Goal: Task Accomplishment & Management: Complete application form

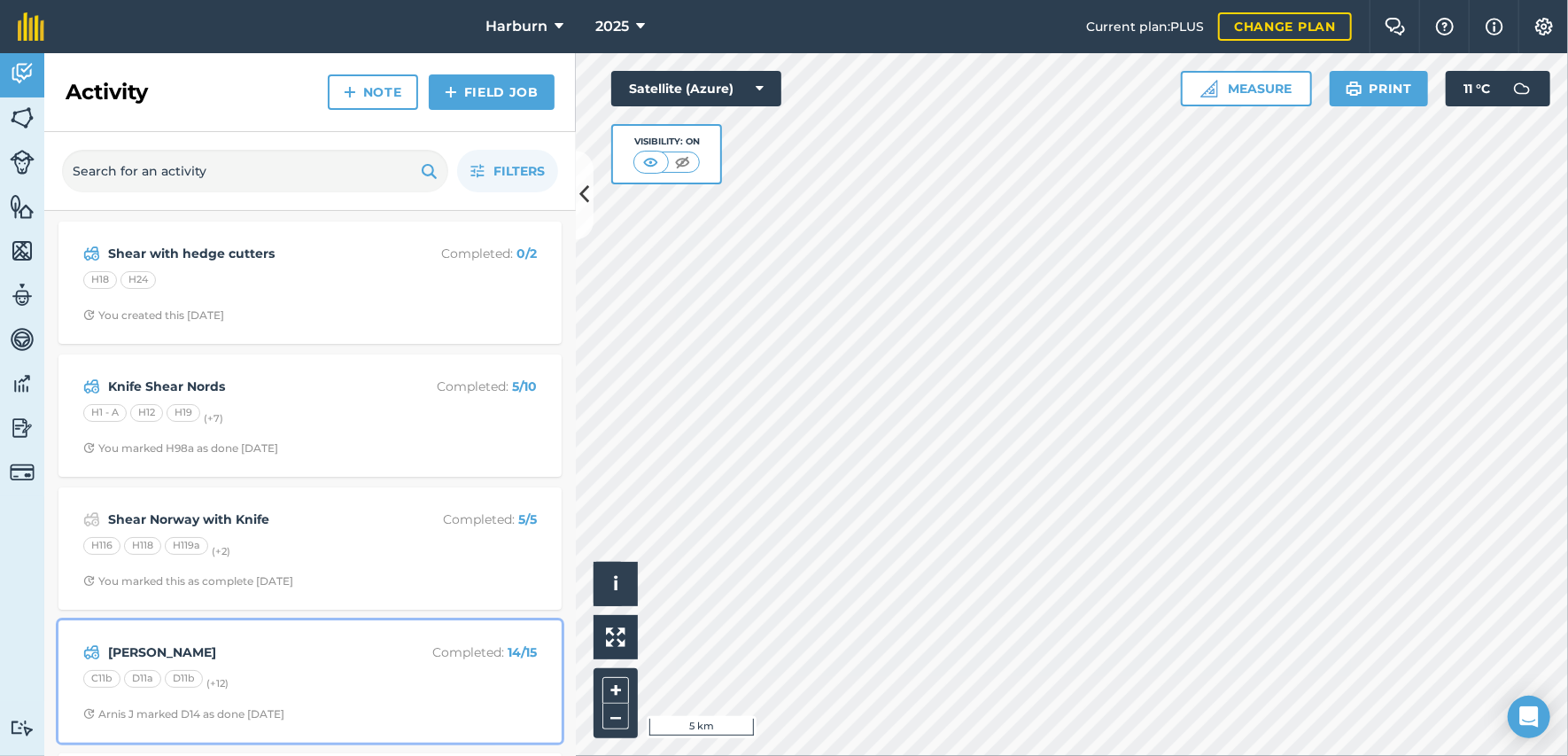
click at [177, 643] on strong "[PERSON_NAME]" at bounding box center [248, 653] width 281 height 20
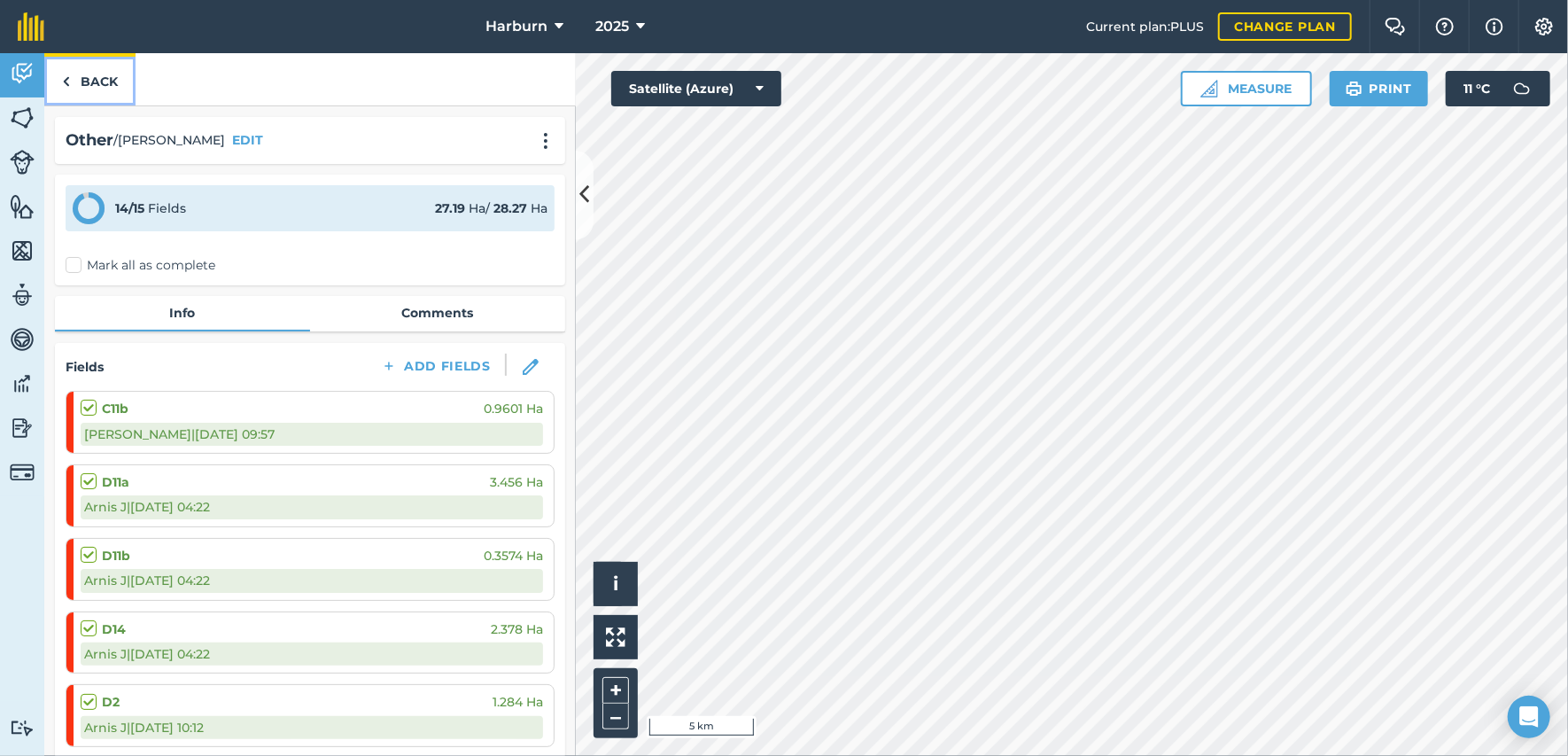
click at [66, 78] on img at bounding box center [66, 80] width 8 height 21
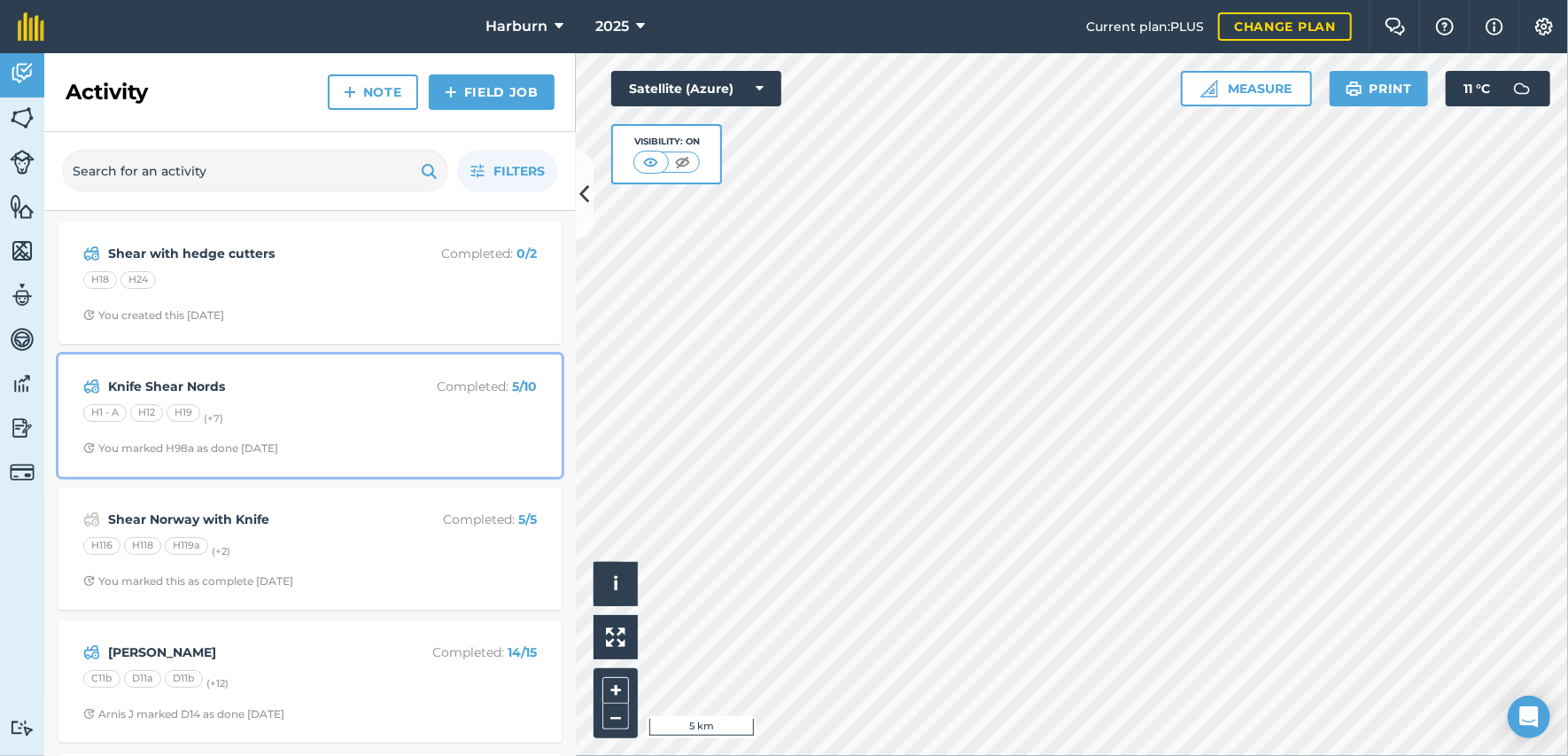
click at [159, 431] on div "Knife Shear Nords Completed : 5 / 10 H1 - A H12 H19 (+ 7 ) You marked H98a as d…" at bounding box center [310, 416] width 482 height 101
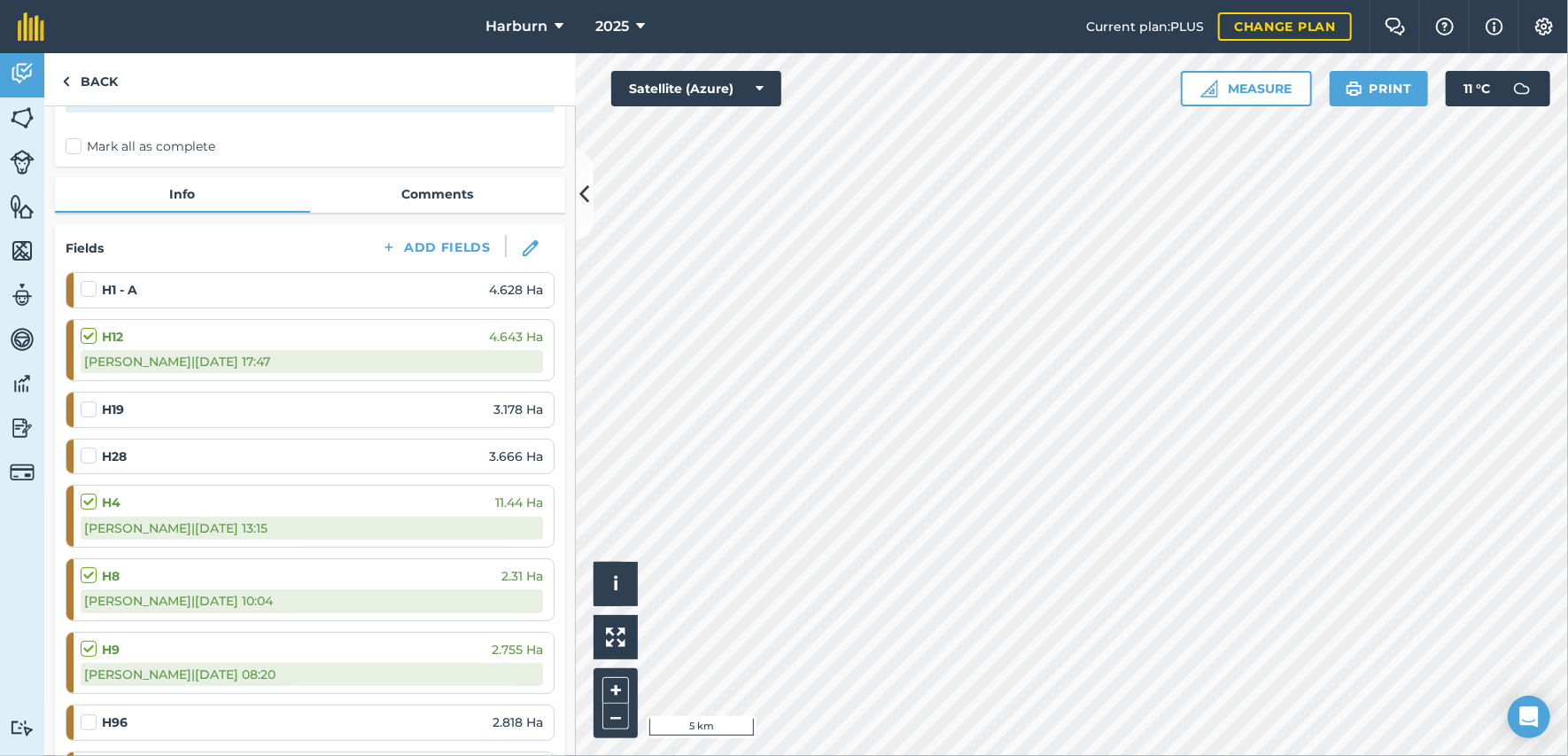
scroll to position [197, 0]
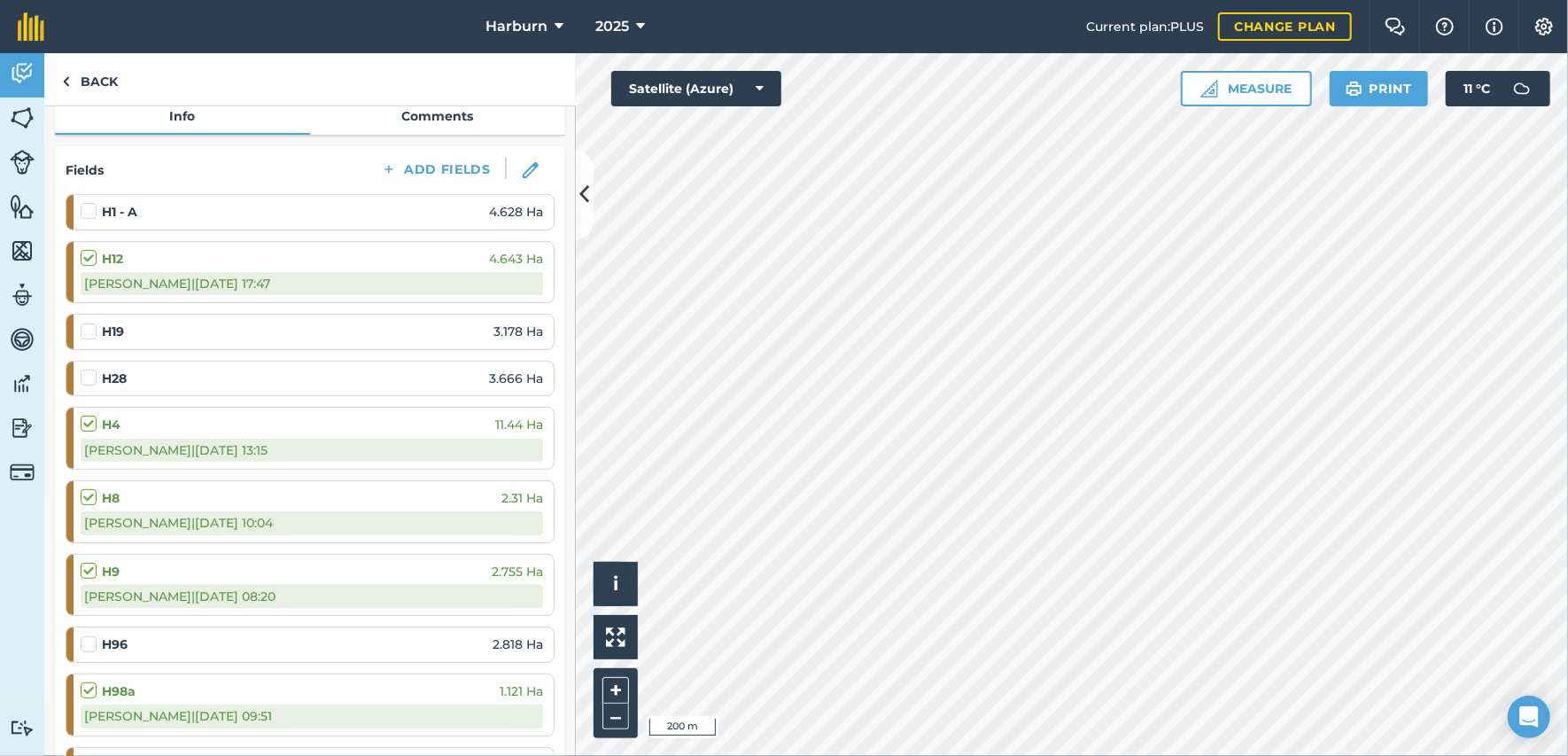
click at [86, 369] on label at bounding box center [90, 369] width 21 height 0
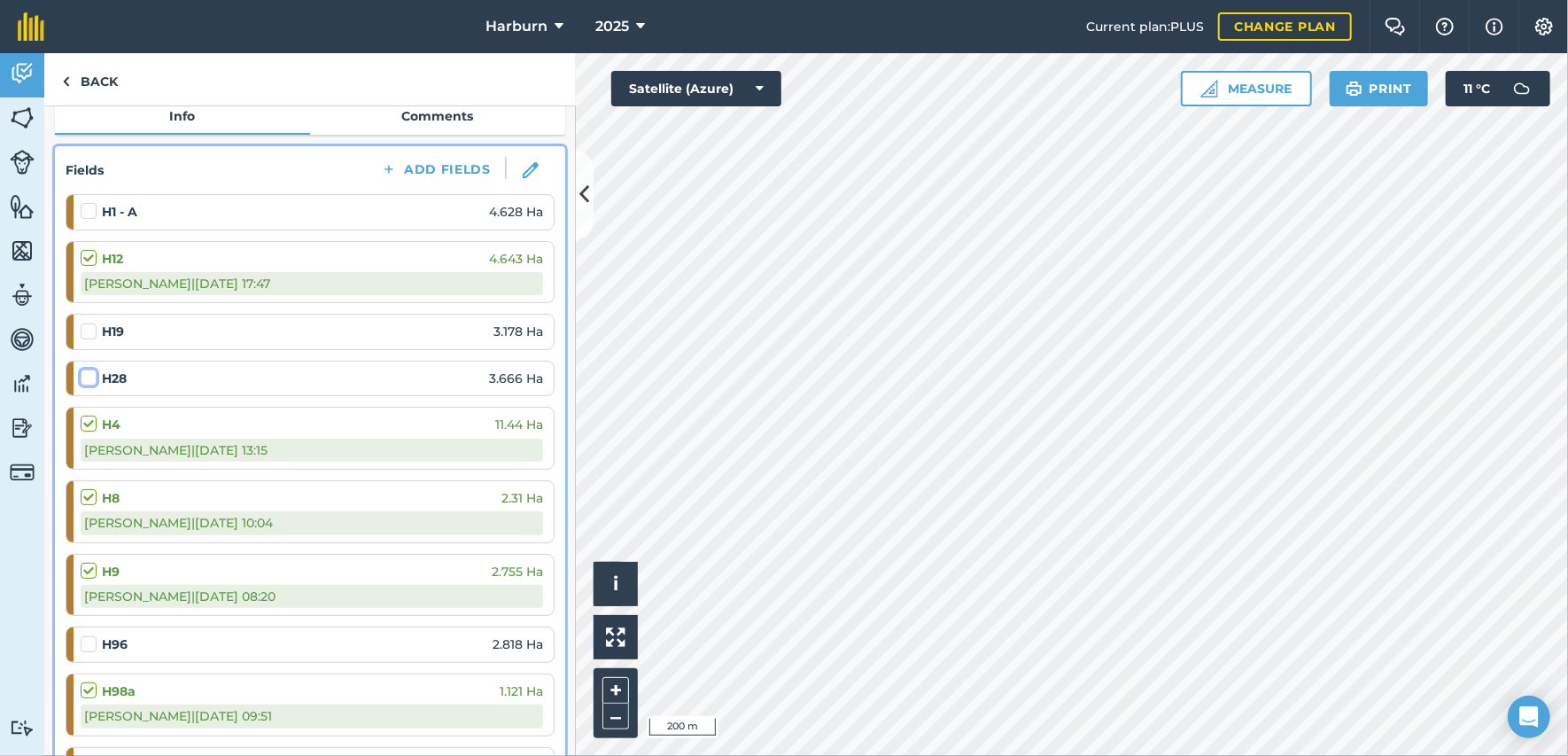
click at [86, 375] on input "checkbox" at bounding box center [86, 375] width 12 height 12
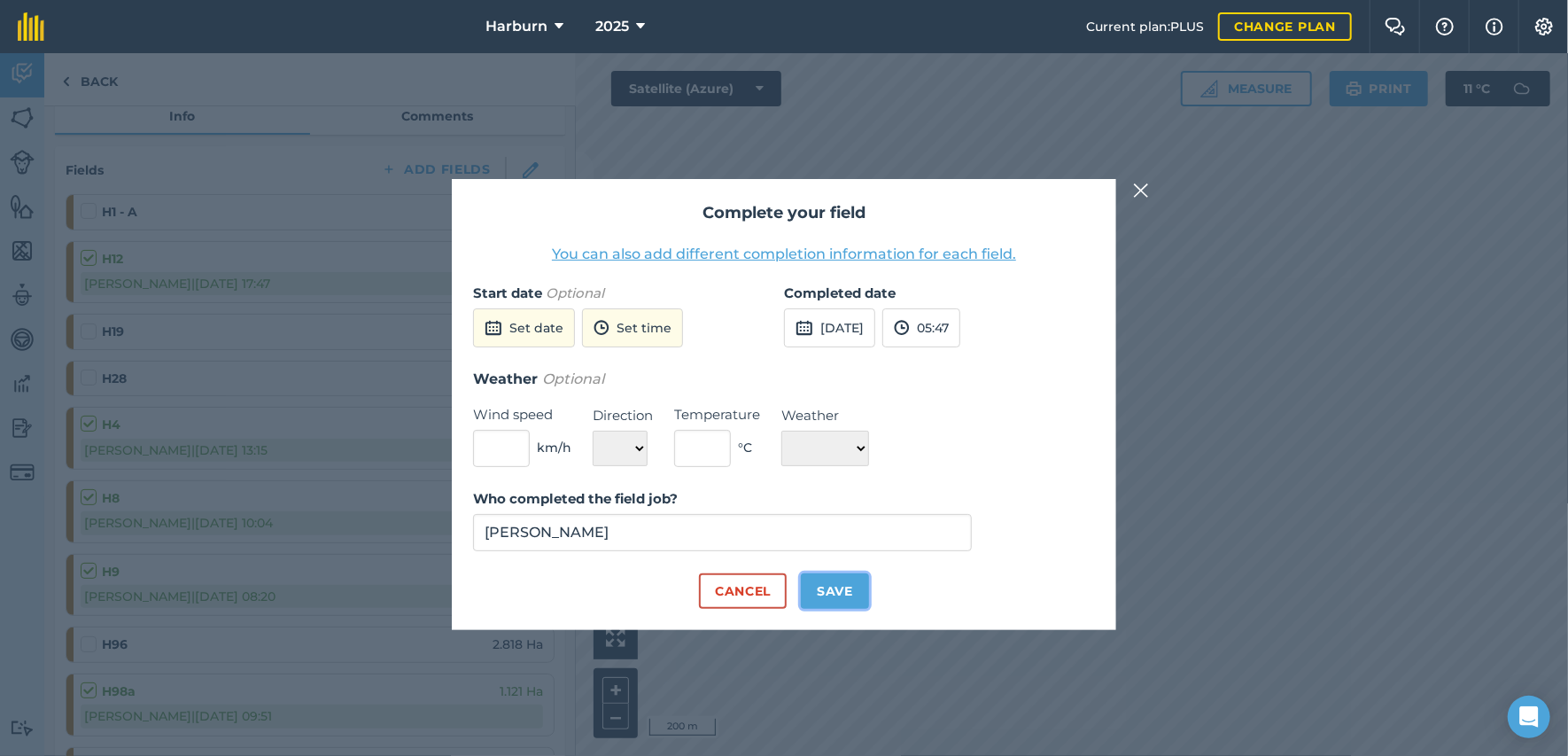
click at [809, 582] on button "Save" at bounding box center [834, 591] width 69 height 36
checkbox input "true"
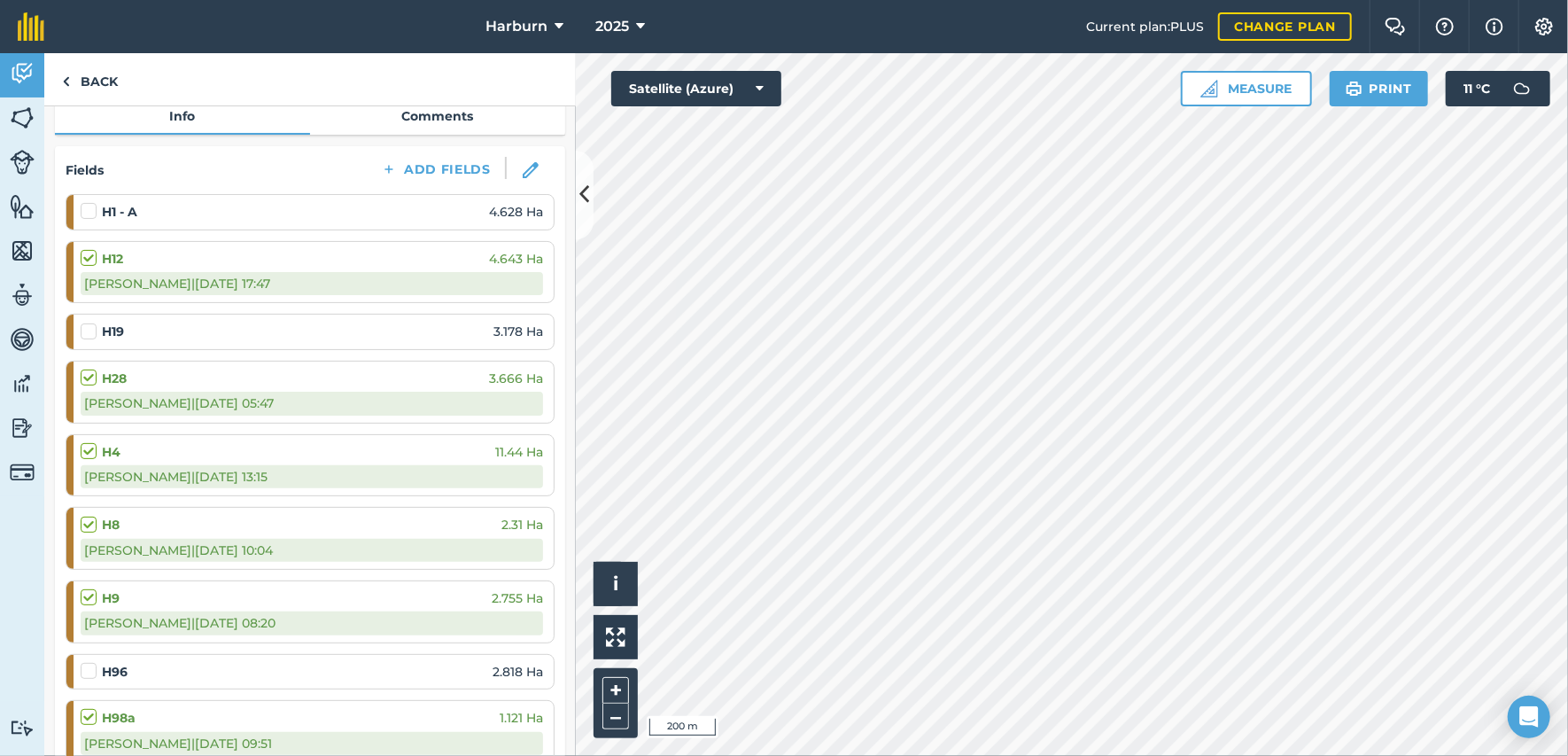
click at [90, 662] on label at bounding box center [90, 662] width 21 height 0
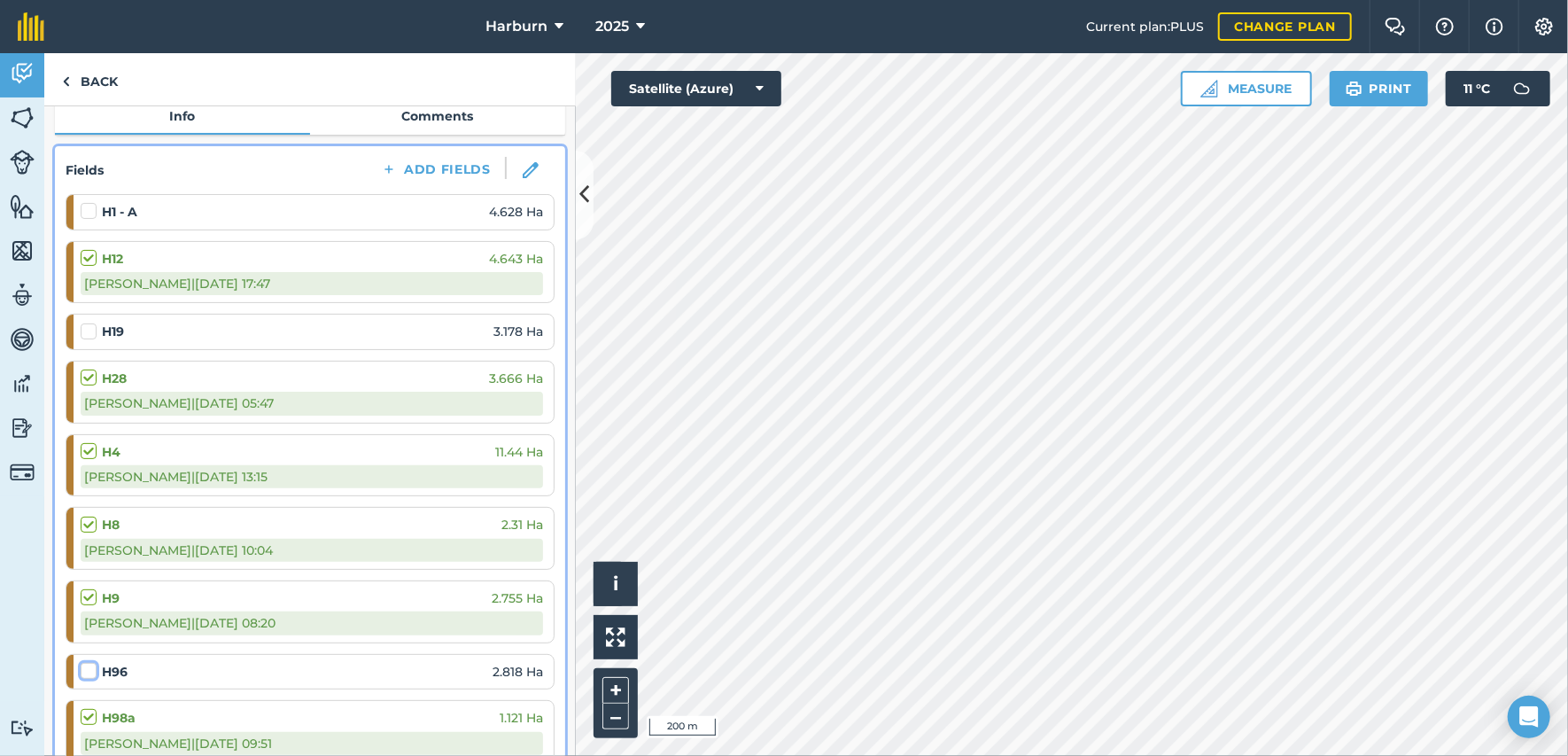
click at [90, 667] on input "checkbox" at bounding box center [86, 668] width 12 height 12
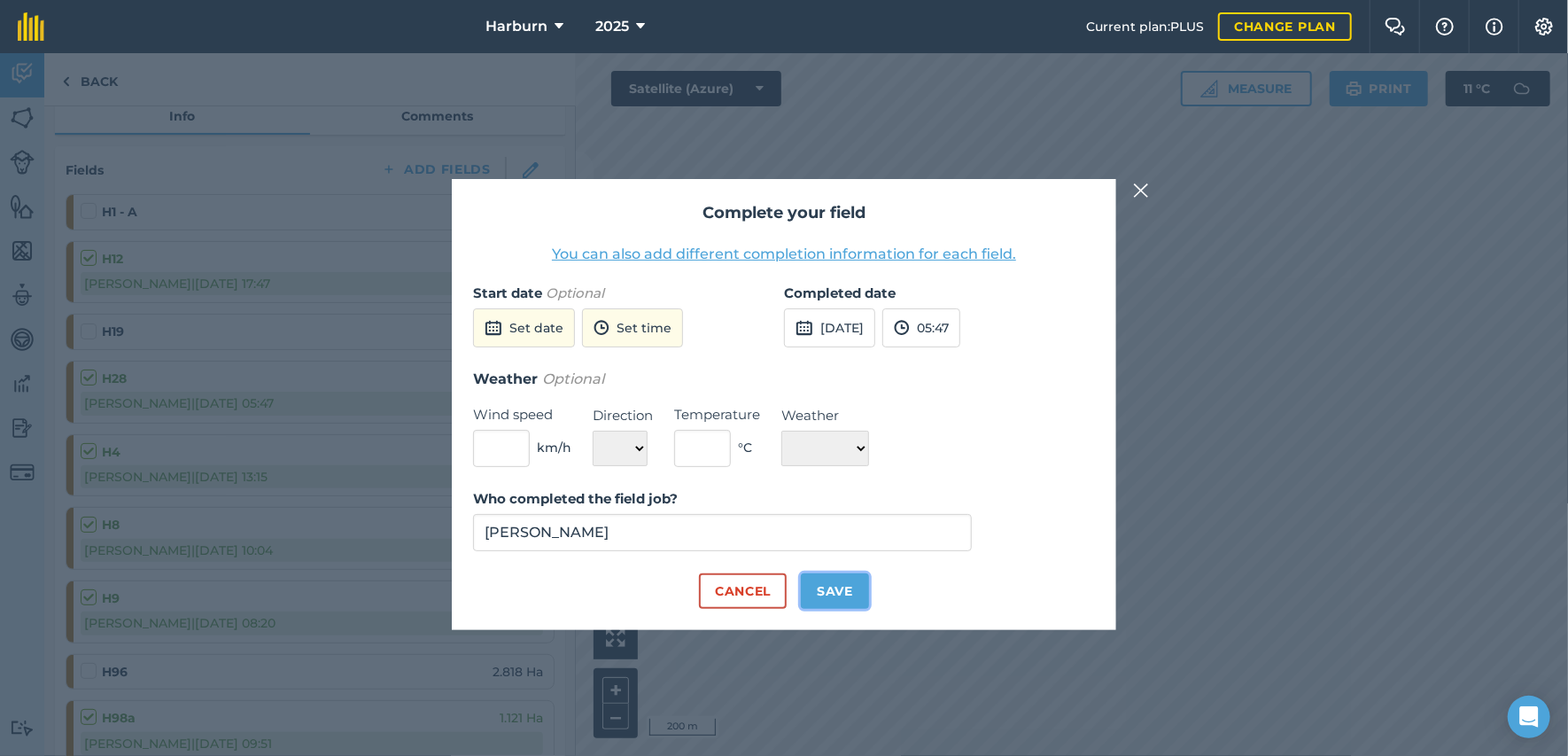
click at [815, 594] on button "Save" at bounding box center [834, 591] width 69 height 36
checkbox input "true"
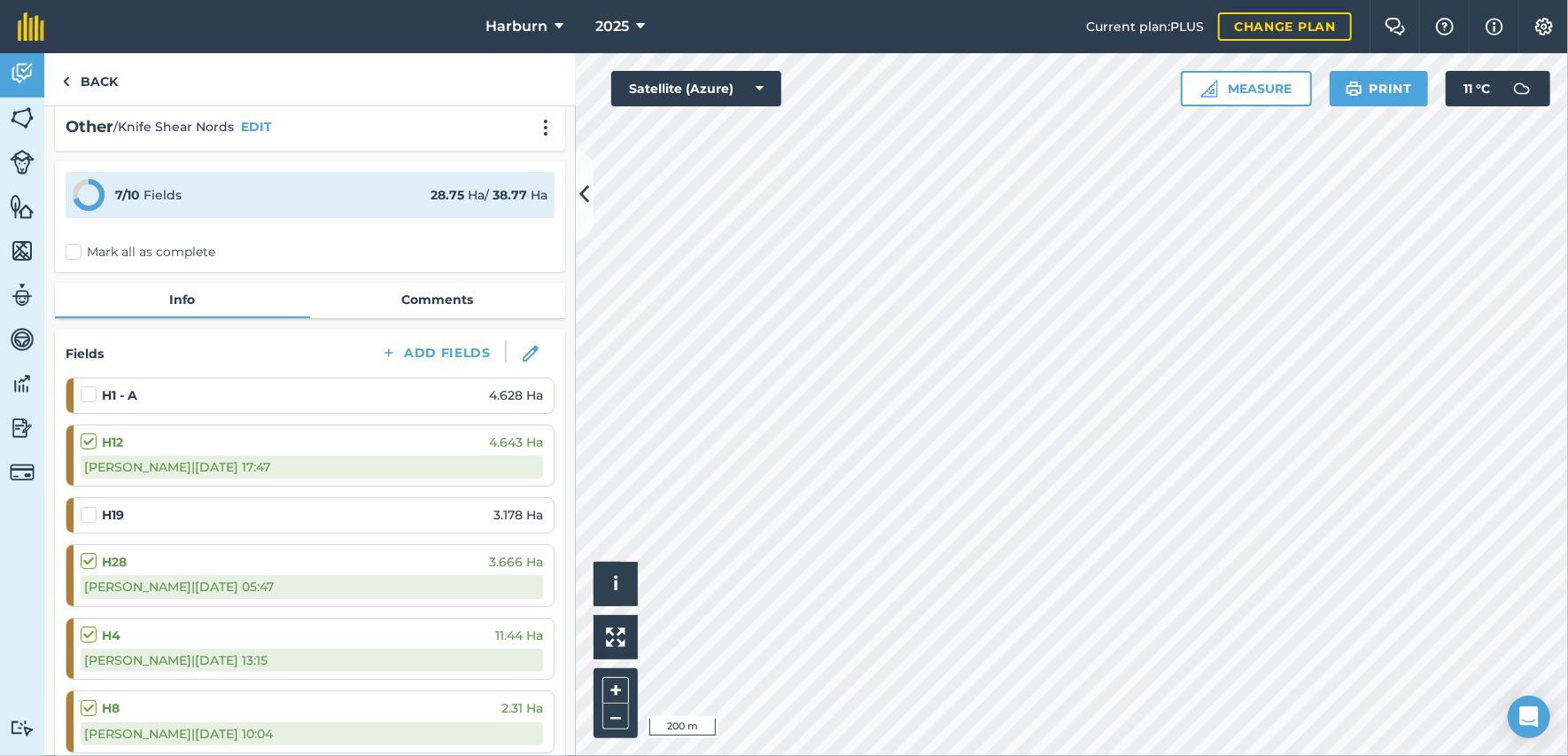
scroll to position [0, 0]
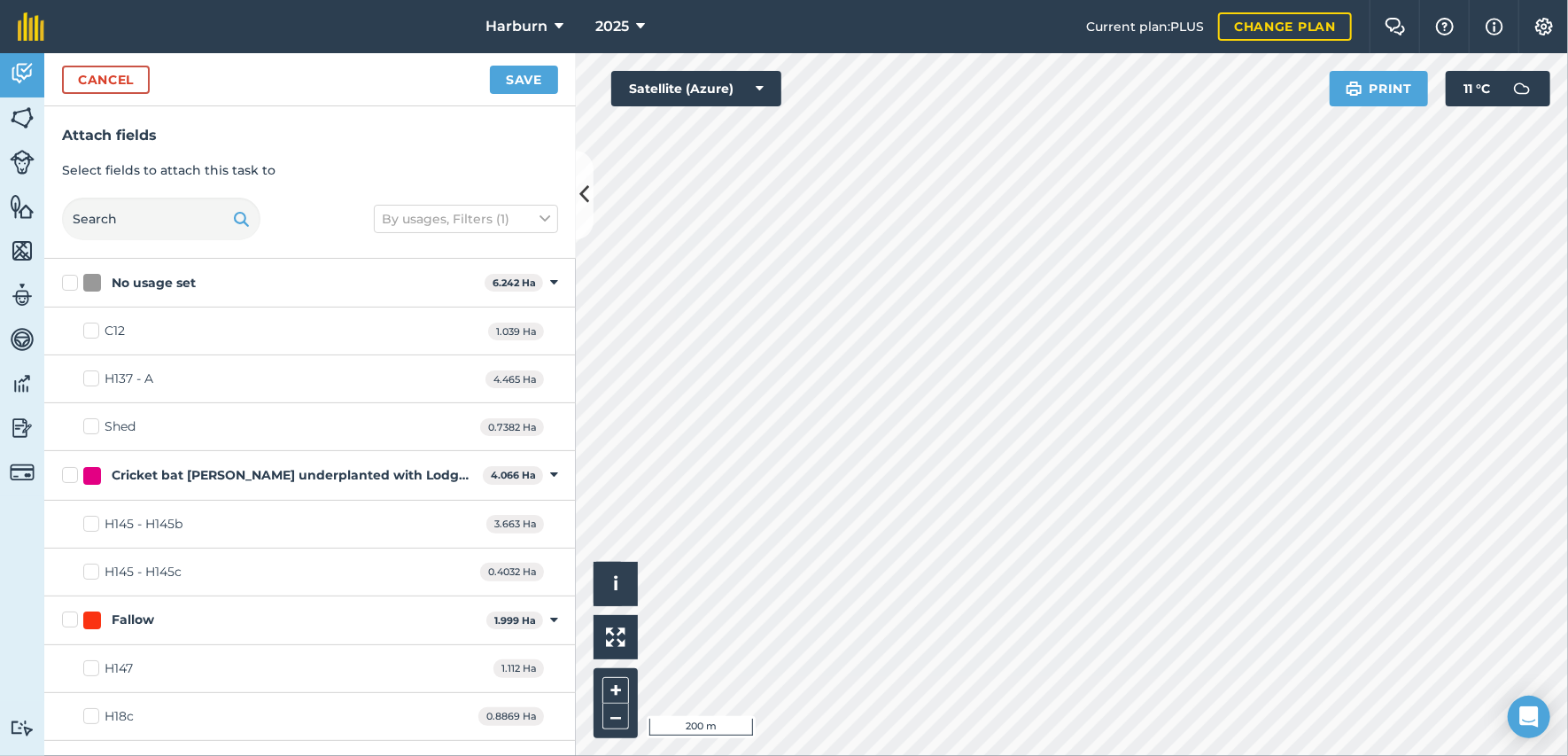
checkbox input "true"
click at [536, 86] on button "Save" at bounding box center [523, 79] width 69 height 29
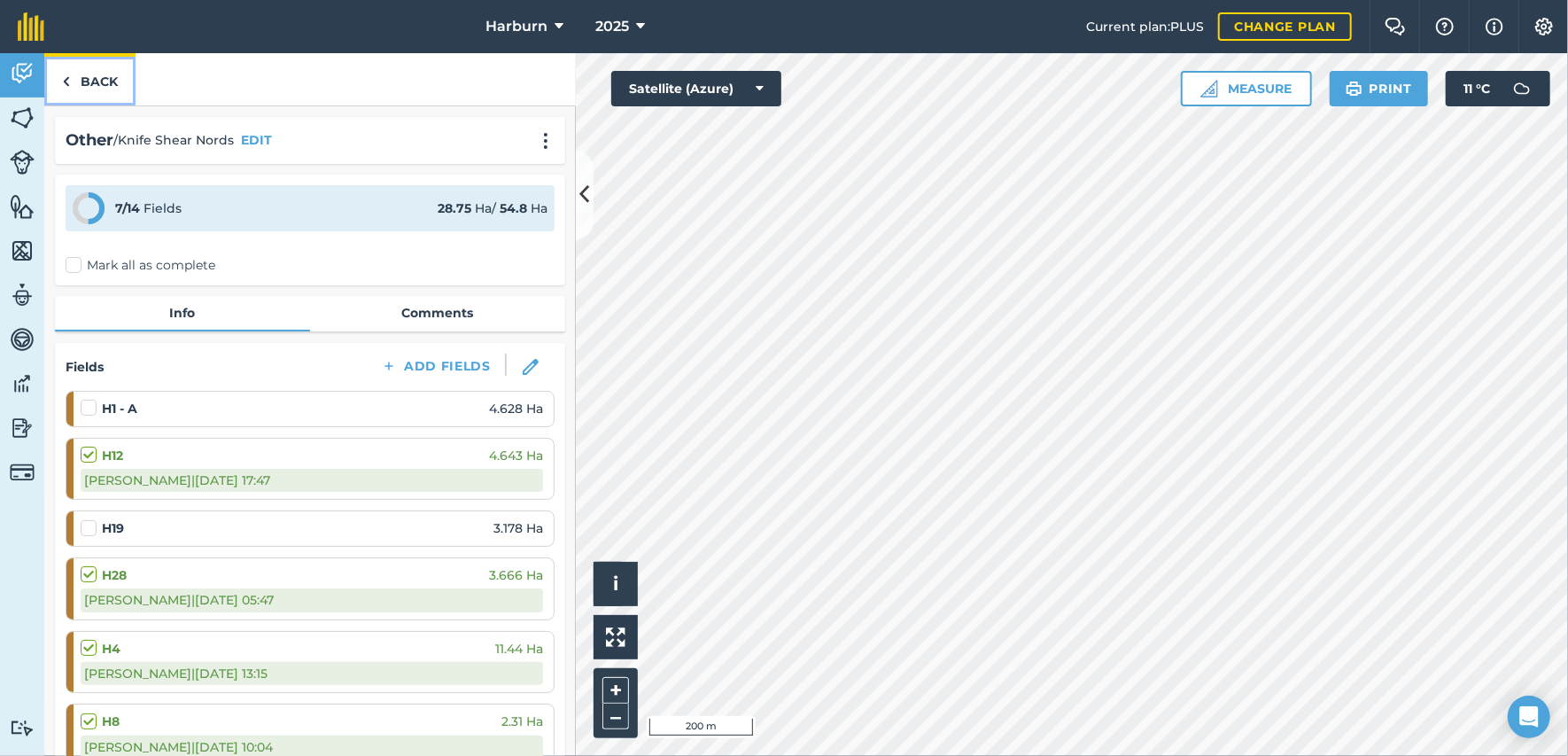
click at [65, 80] on img at bounding box center [66, 80] width 8 height 21
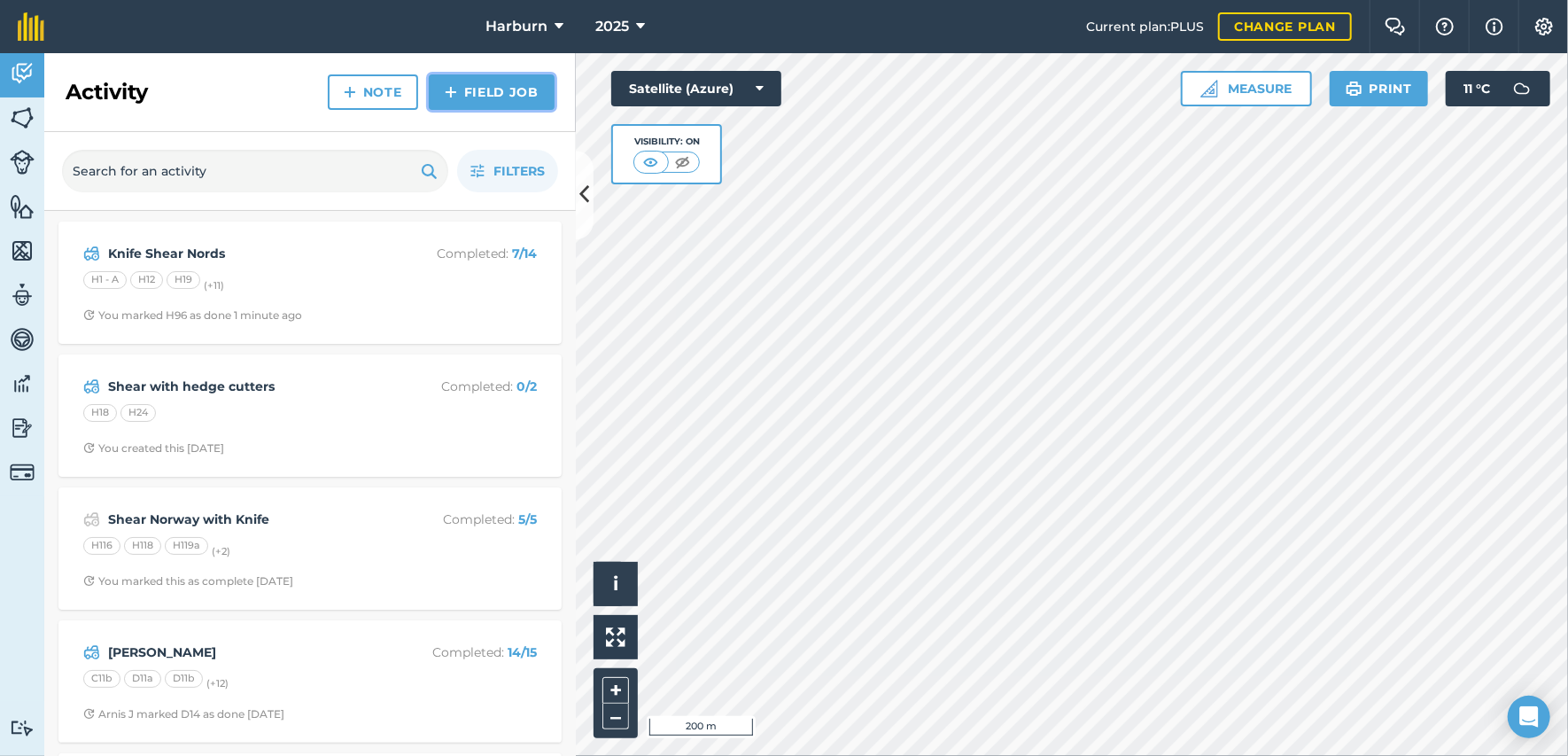
click at [452, 103] on link "Field Job" at bounding box center [492, 92] width 126 height 36
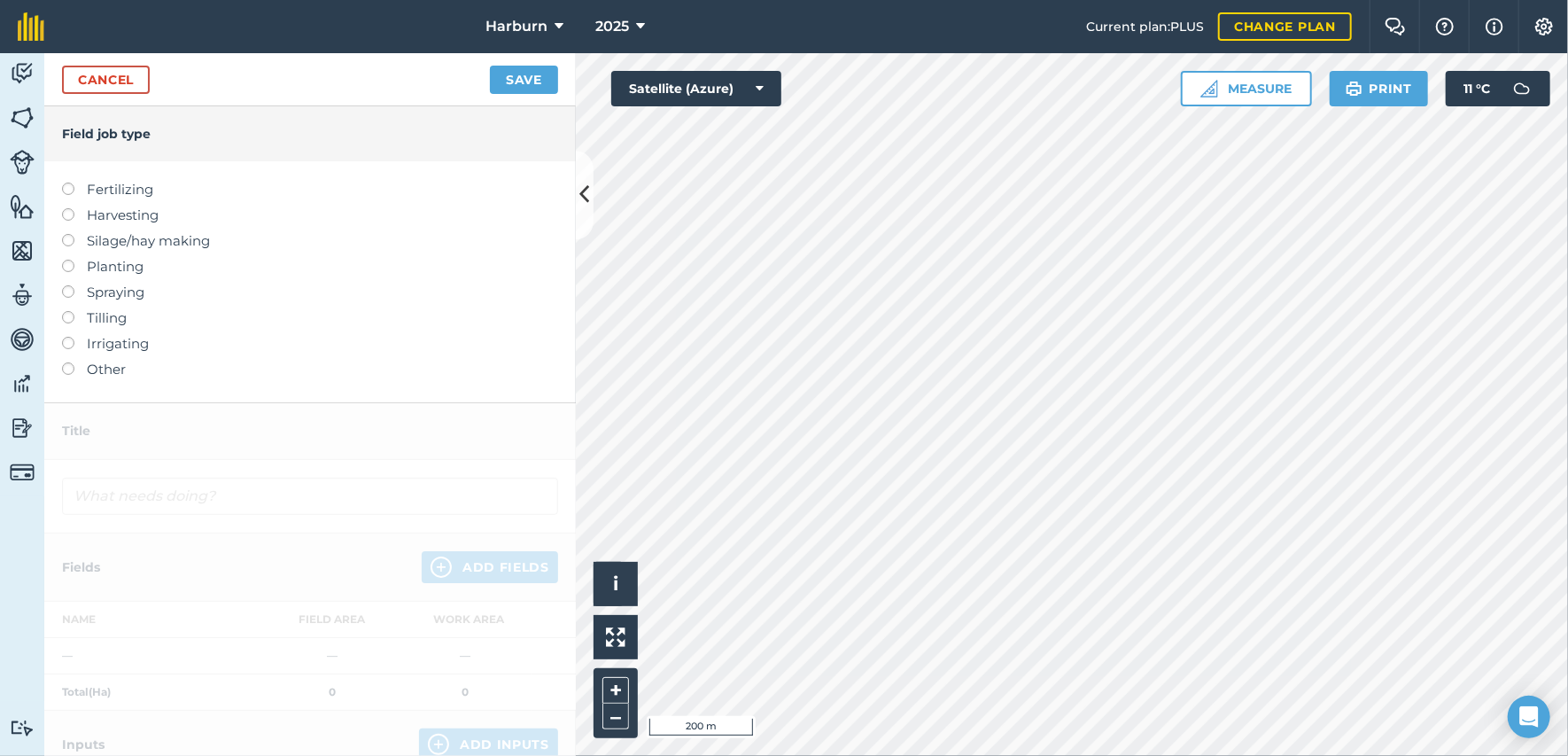
click at [76, 366] on label "Other" at bounding box center [310, 369] width 497 height 21
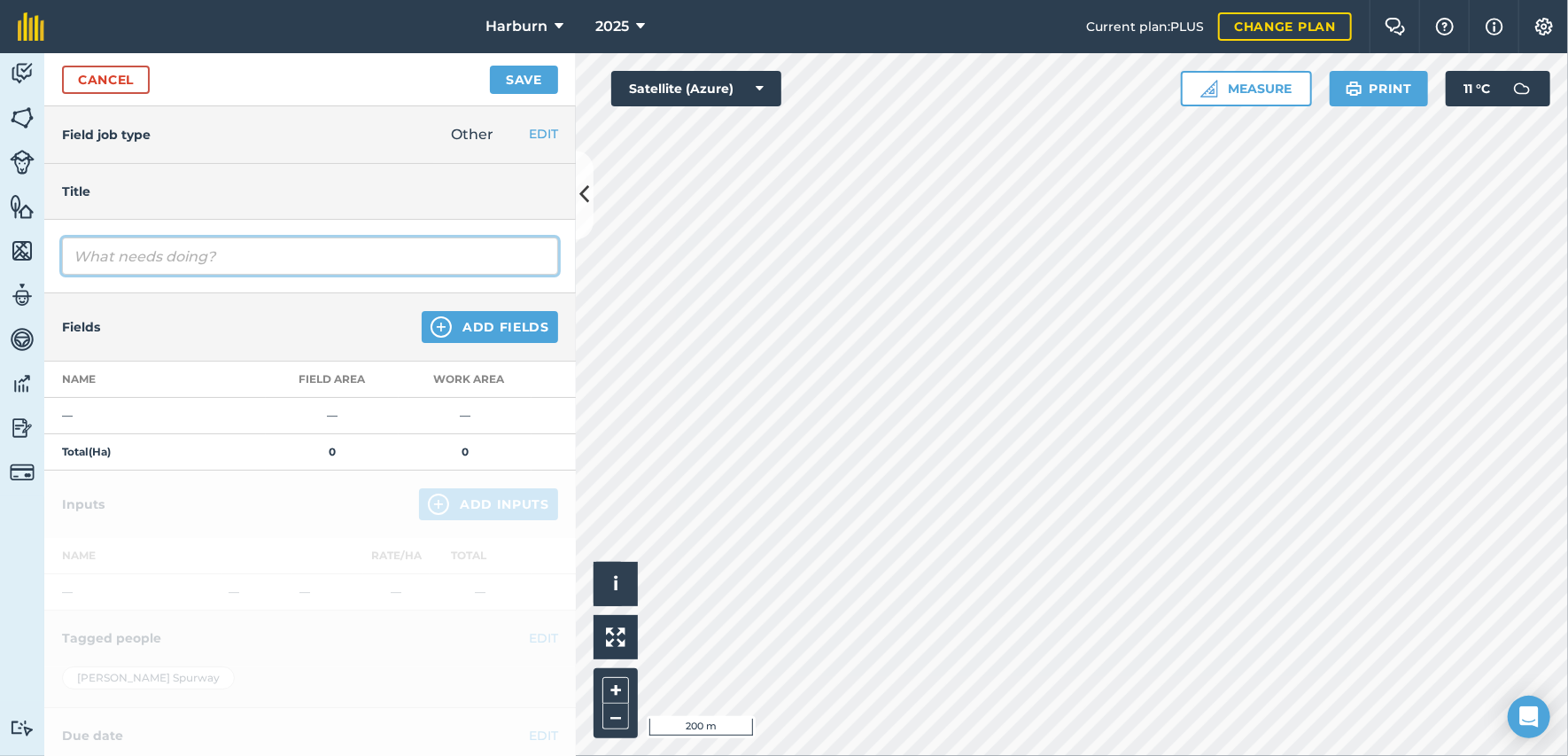
click at [99, 256] on input "text" at bounding box center [310, 255] width 497 height 37
type input "Topping Fraser"
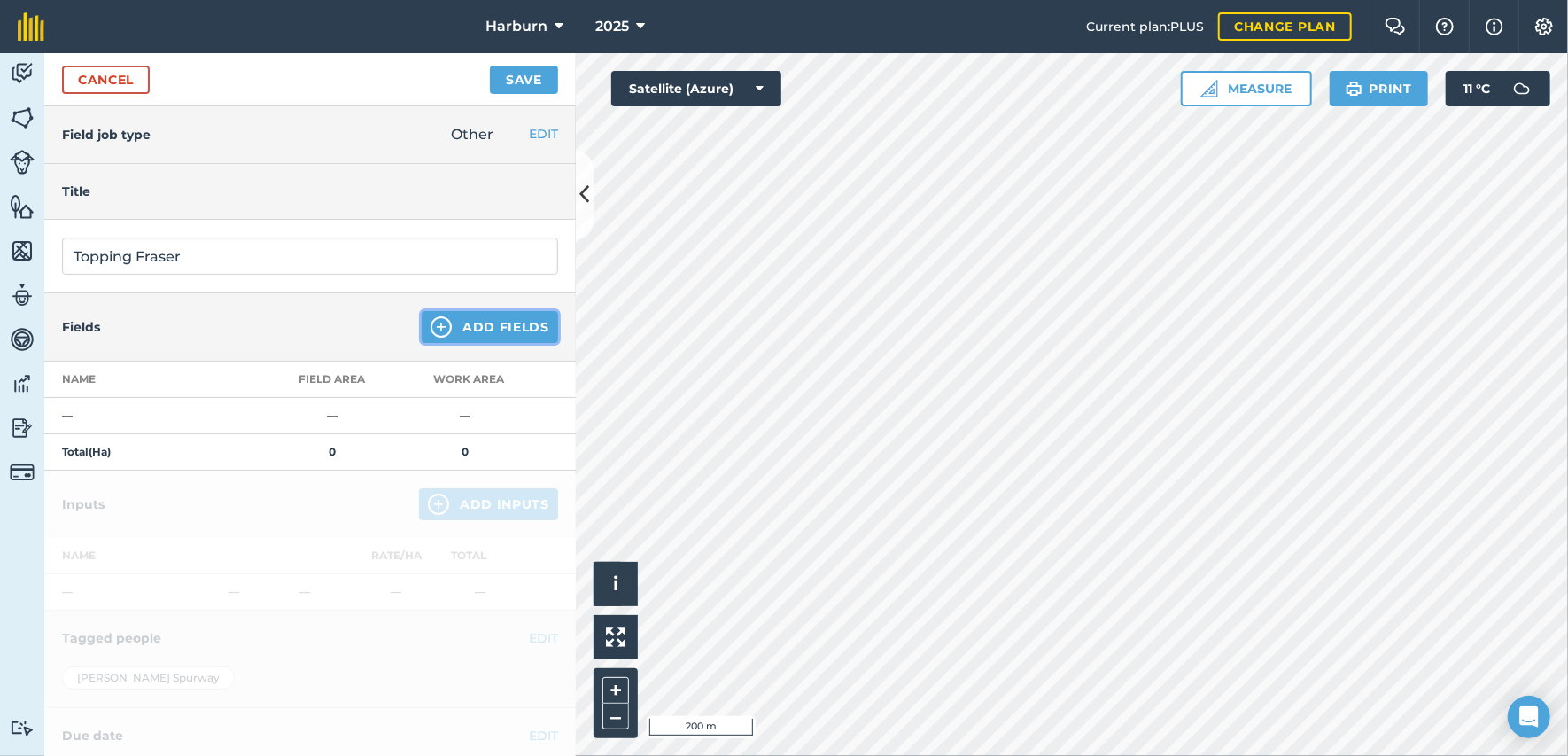
click at [481, 338] on button "Add Fields" at bounding box center [490, 327] width 136 height 32
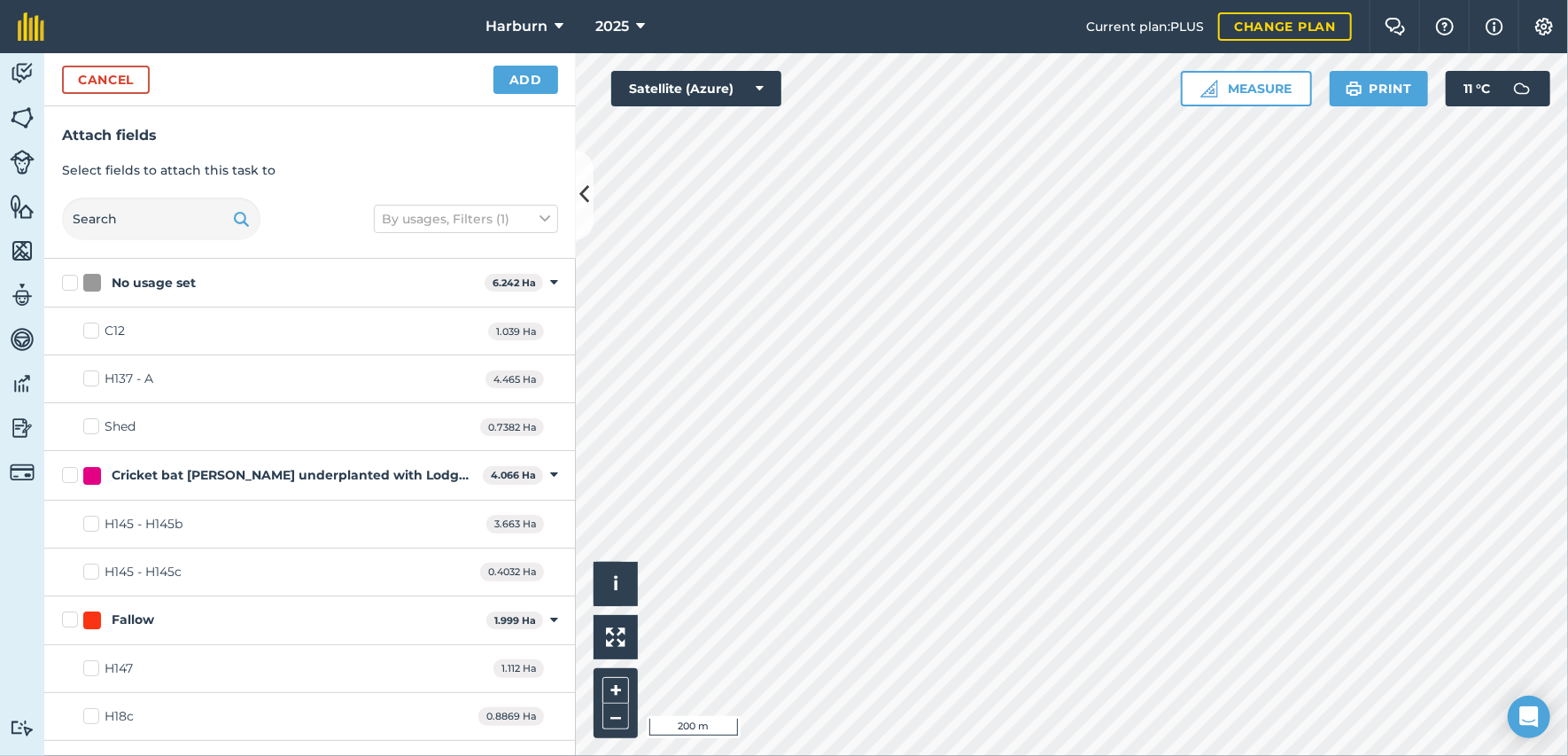
checkbox input "true"
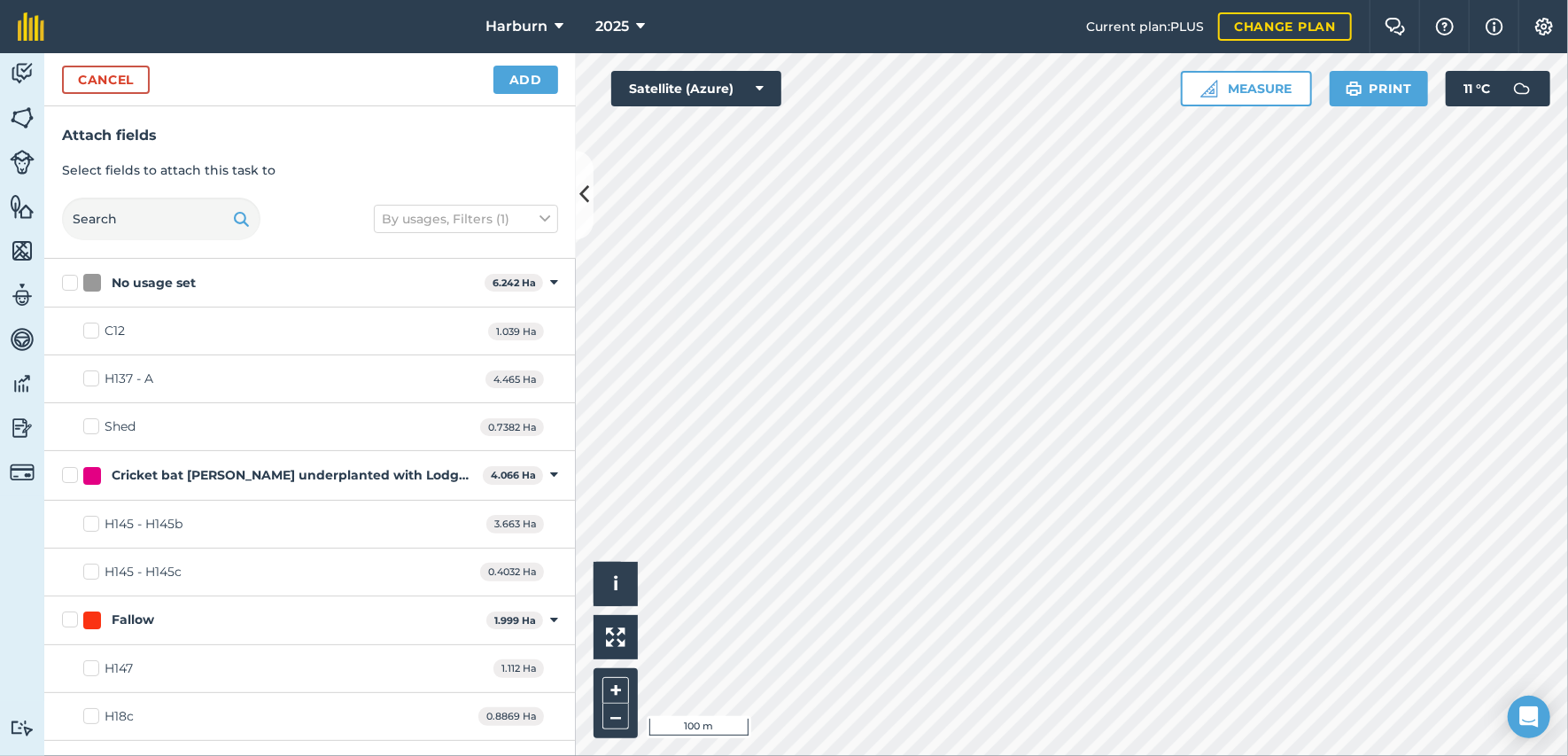
checkbox input "true"
checkbox input "false"
checkbox input "true"
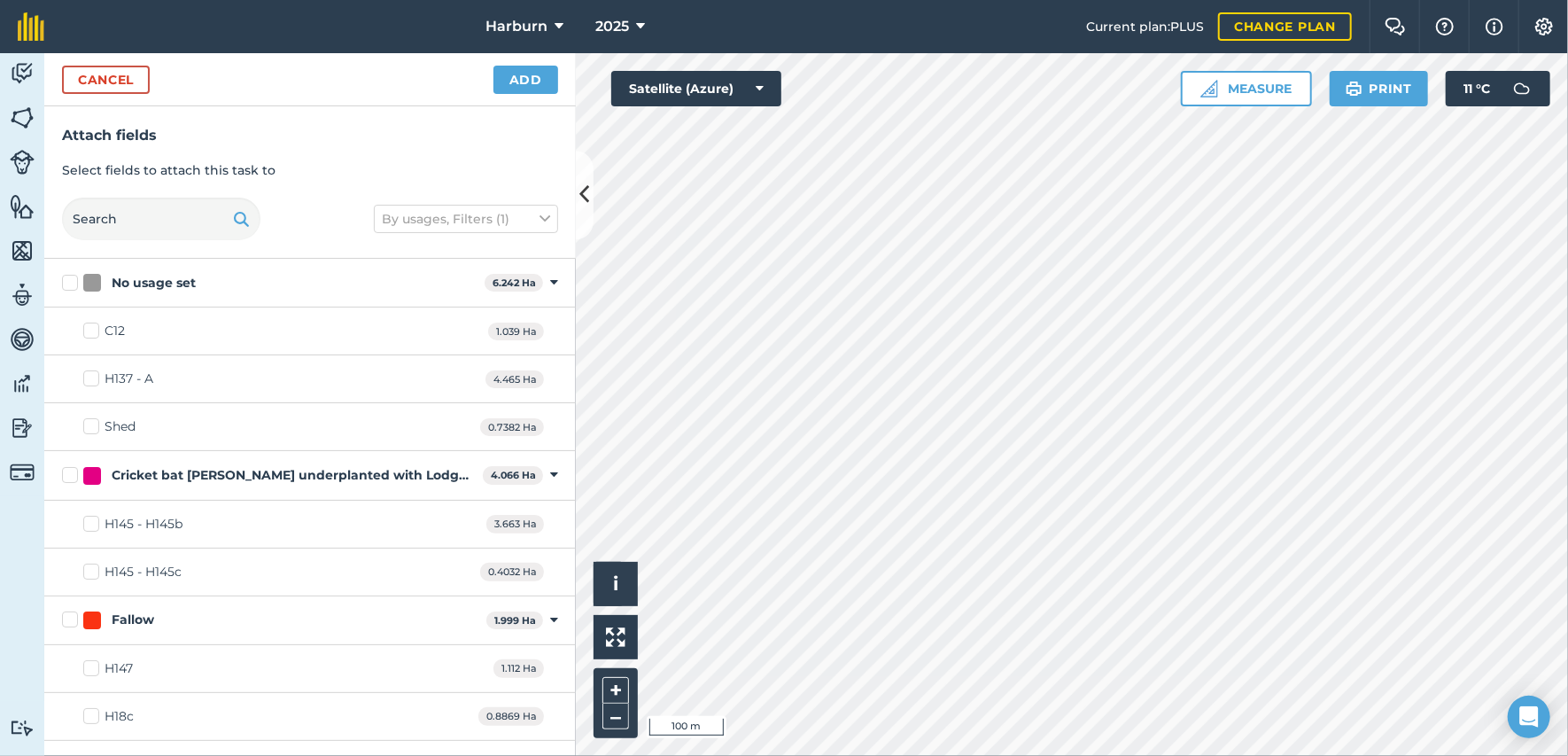
checkbox input "true"
checkbox input "false"
click at [550, 93] on button "Add" at bounding box center [525, 79] width 65 height 29
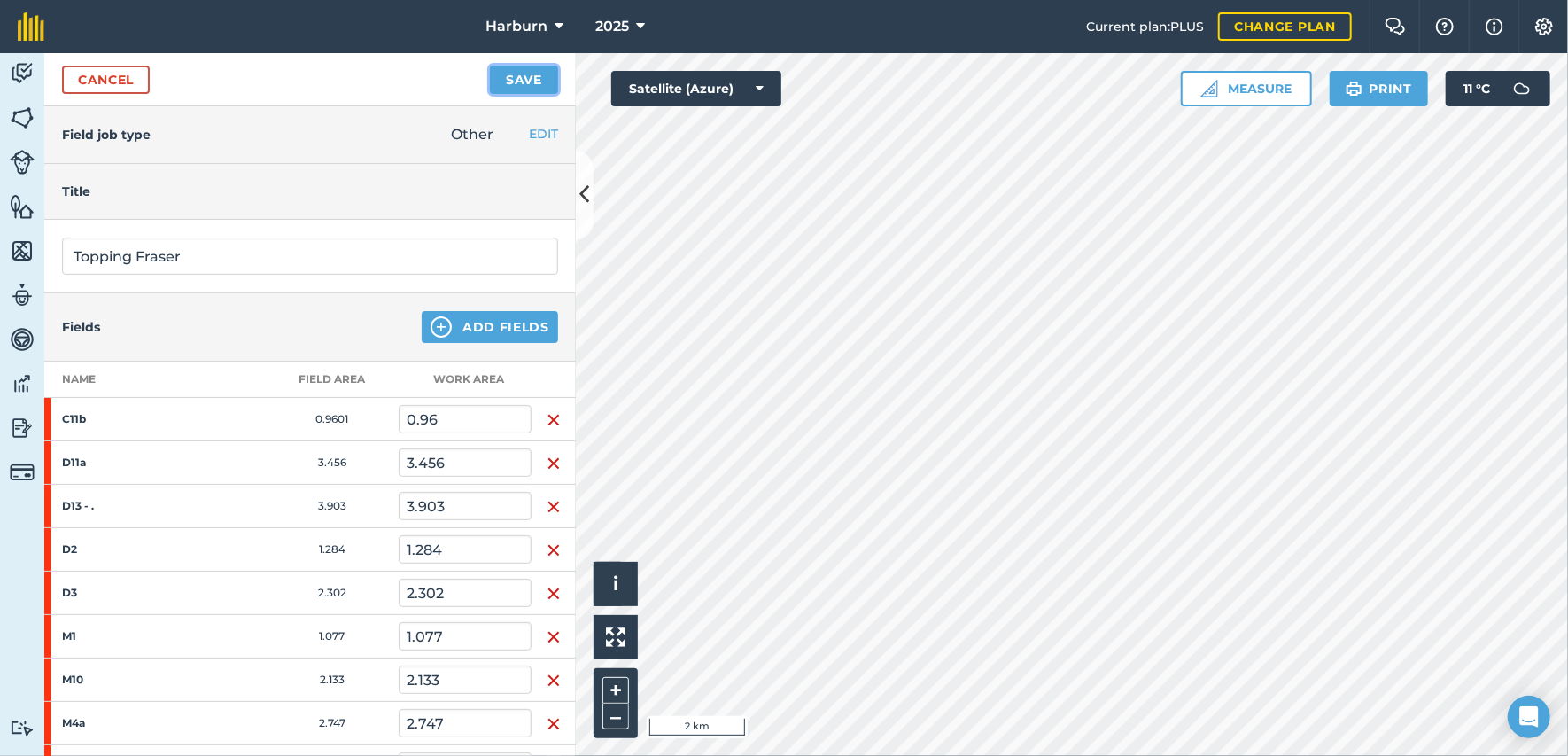
click at [550, 93] on button "Save" at bounding box center [523, 79] width 69 height 29
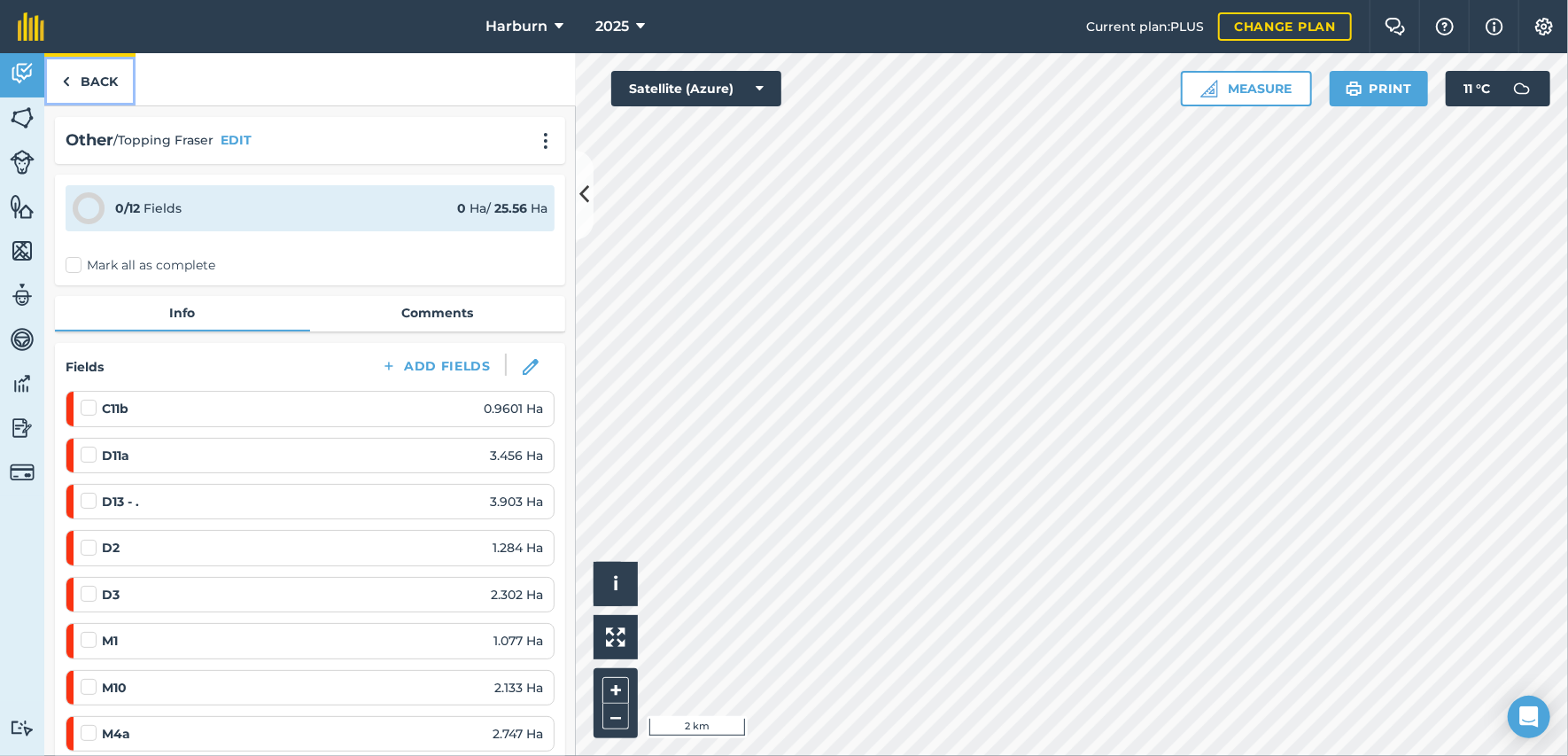
click at [64, 80] on img at bounding box center [66, 80] width 8 height 21
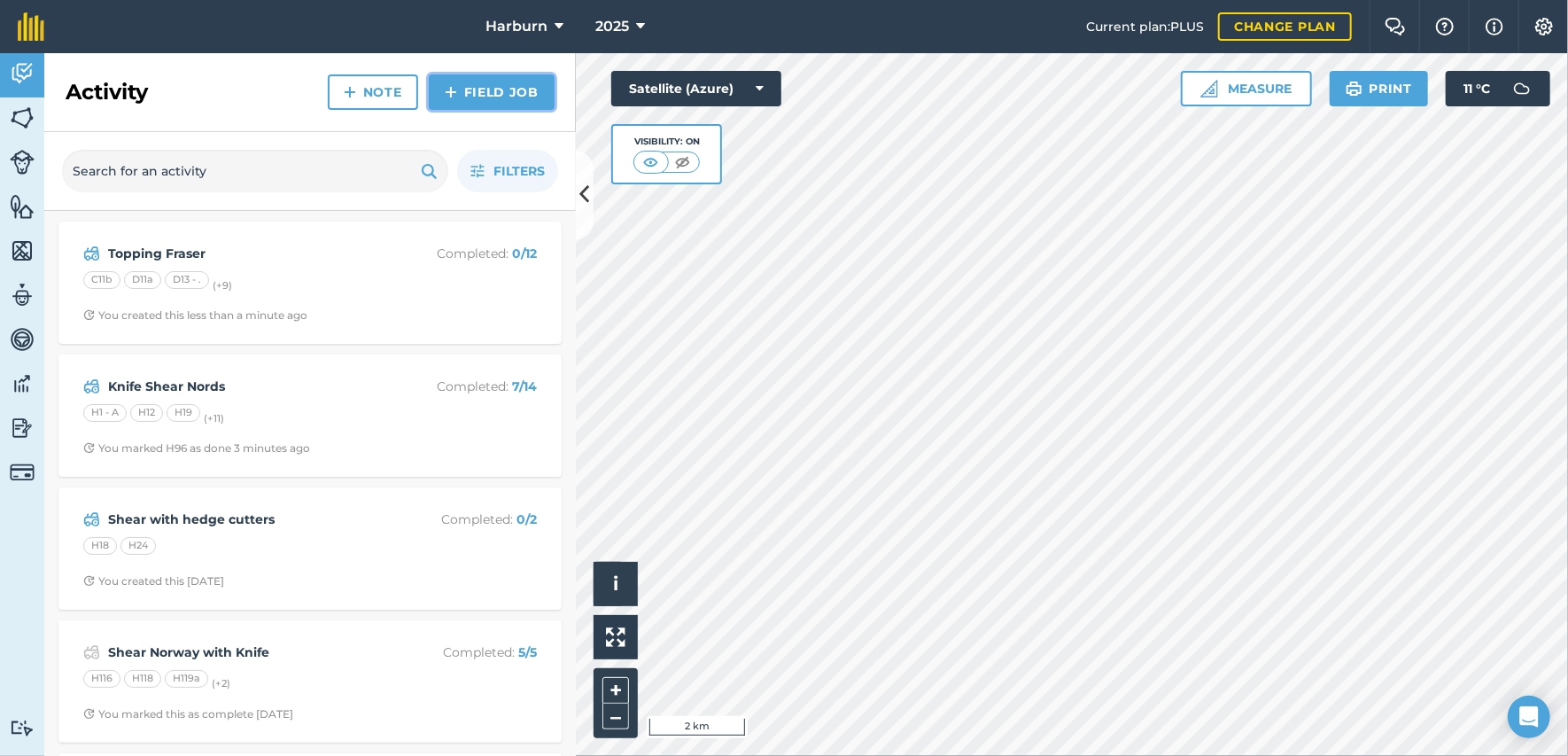
click at [522, 106] on link "Field Job" at bounding box center [492, 92] width 126 height 36
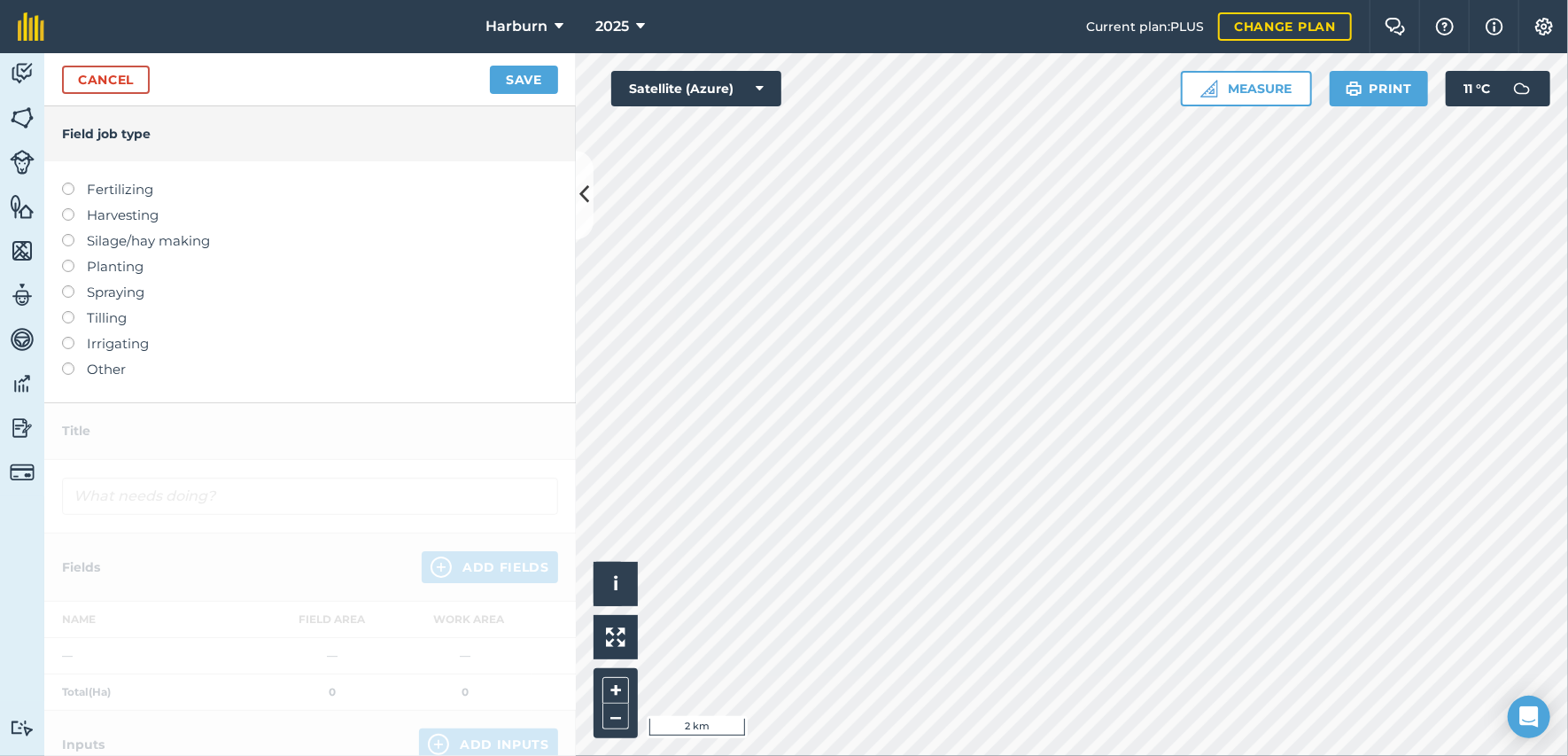
click at [66, 363] on label at bounding box center [73, 363] width 25 height 0
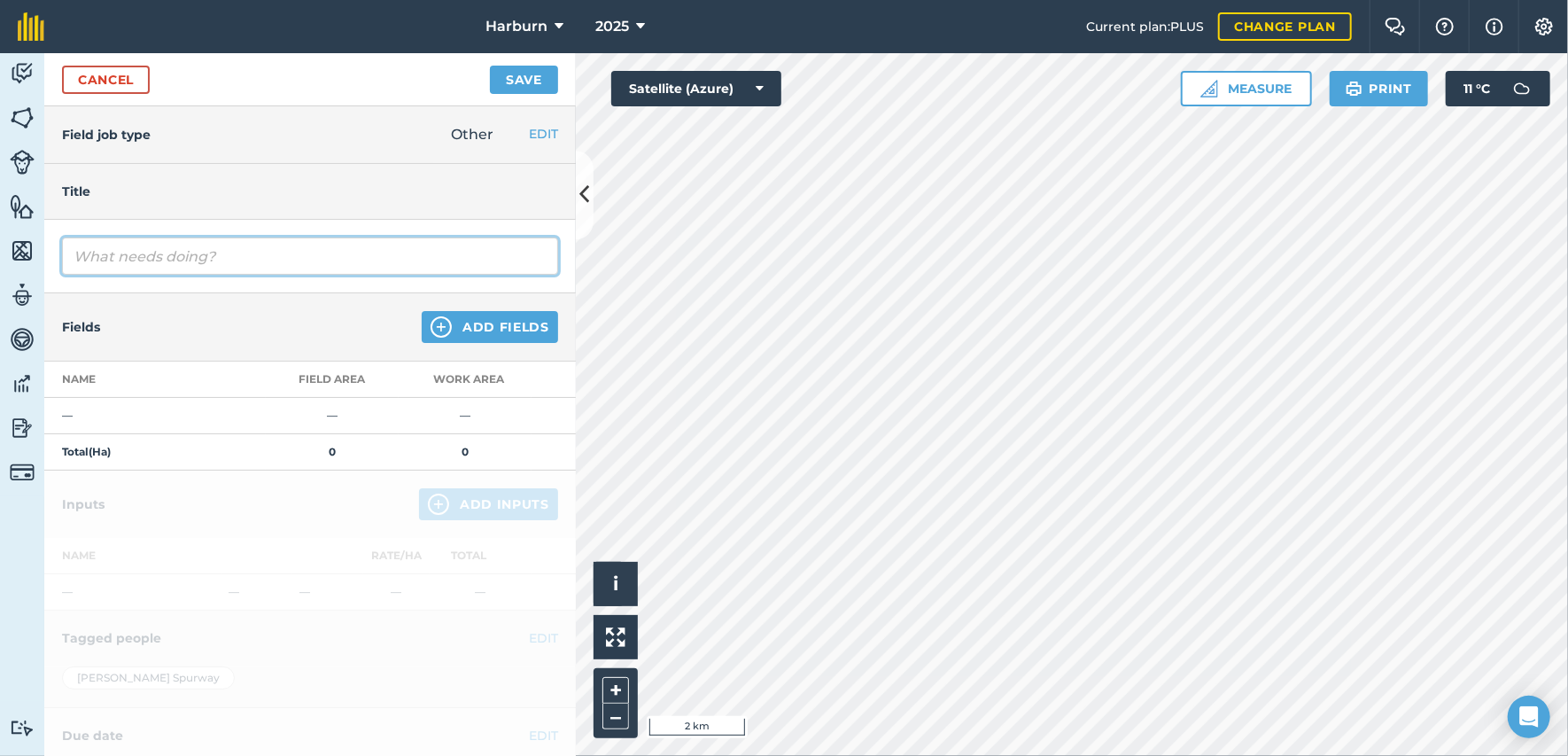
click at [111, 267] on input "text" at bounding box center [310, 255] width 497 height 37
type input "h"
type input "tidy up bottoms by hand"
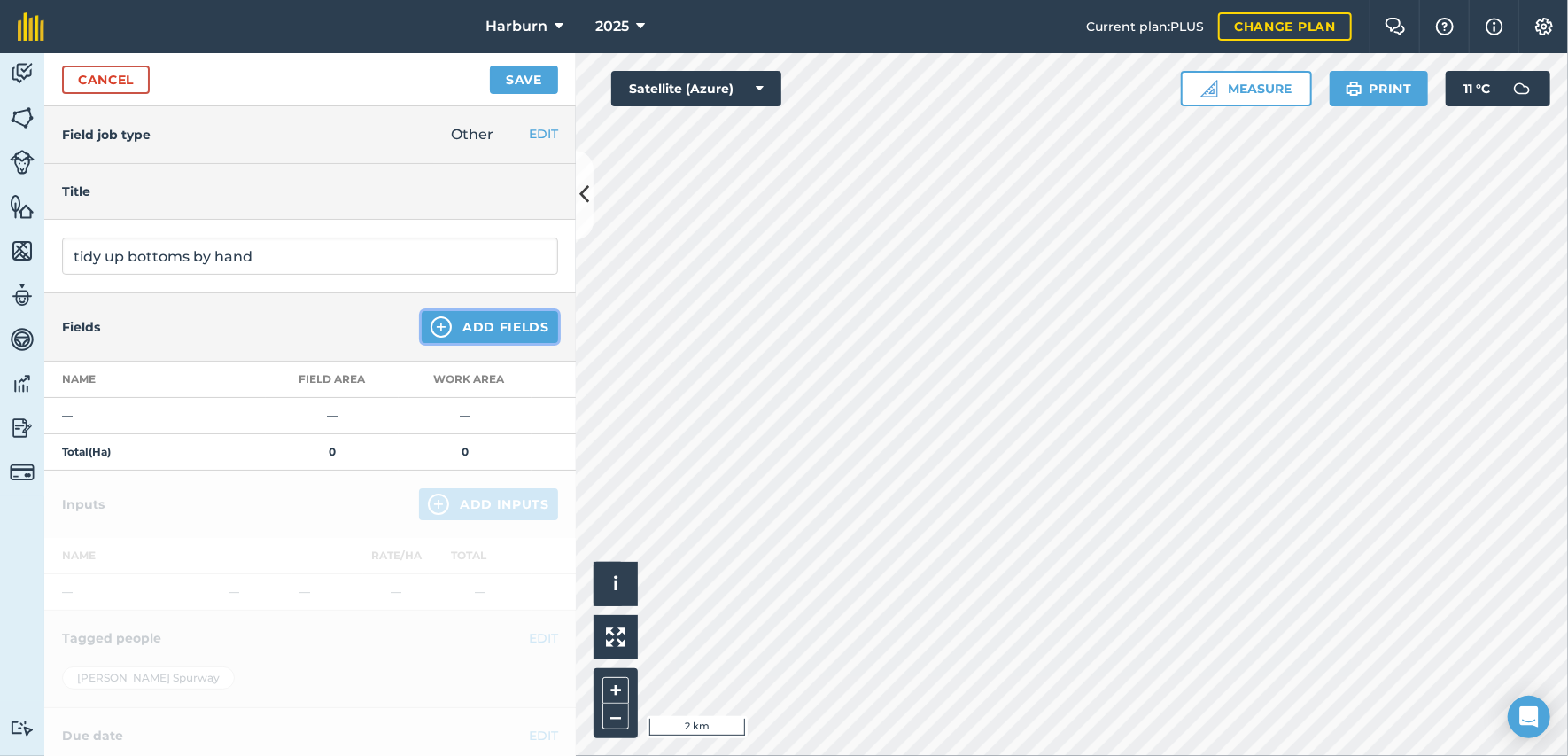
click at [520, 334] on button "Add Fields" at bounding box center [490, 327] width 136 height 32
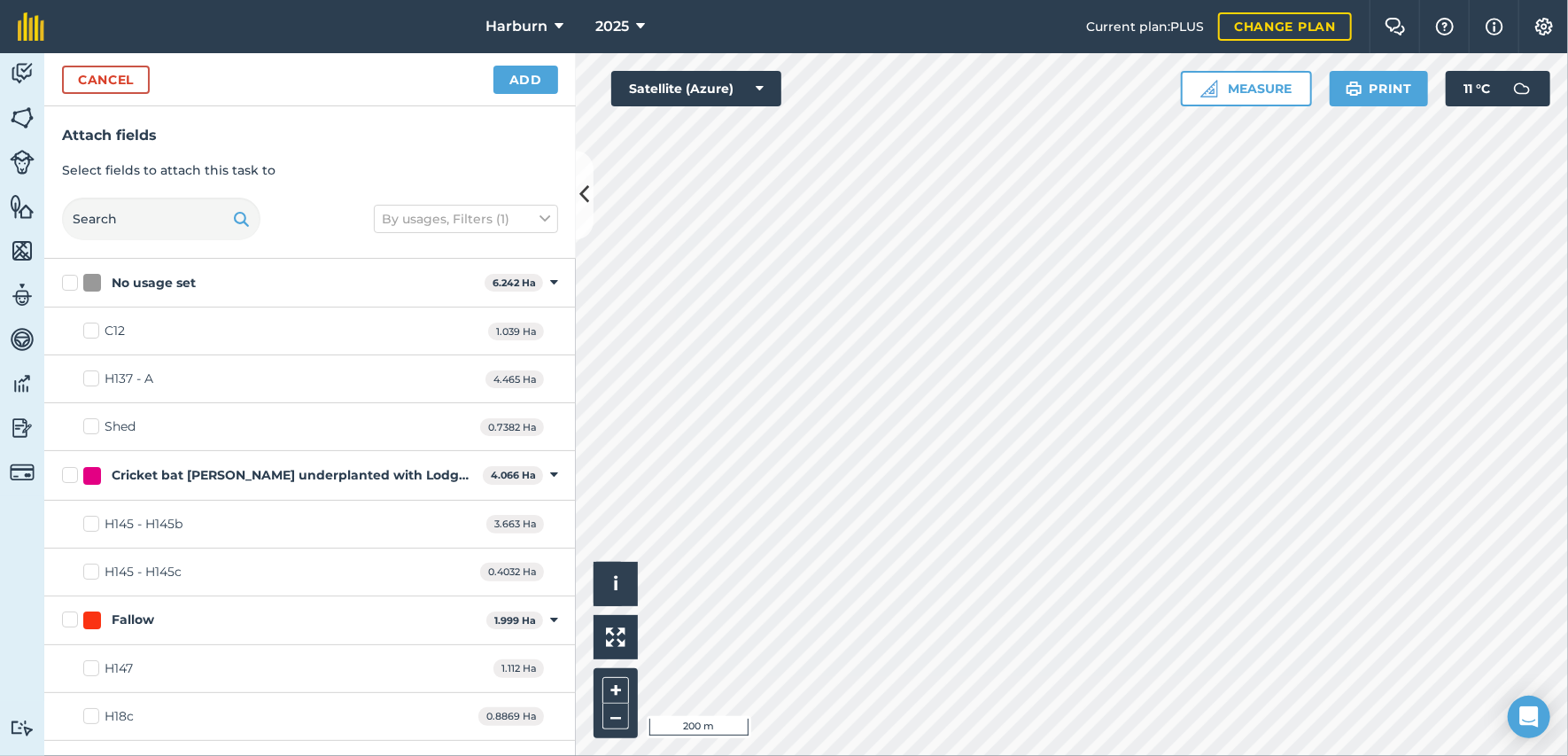
checkbox input "true"
click at [519, 88] on button "Add" at bounding box center [525, 79] width 65 height 29
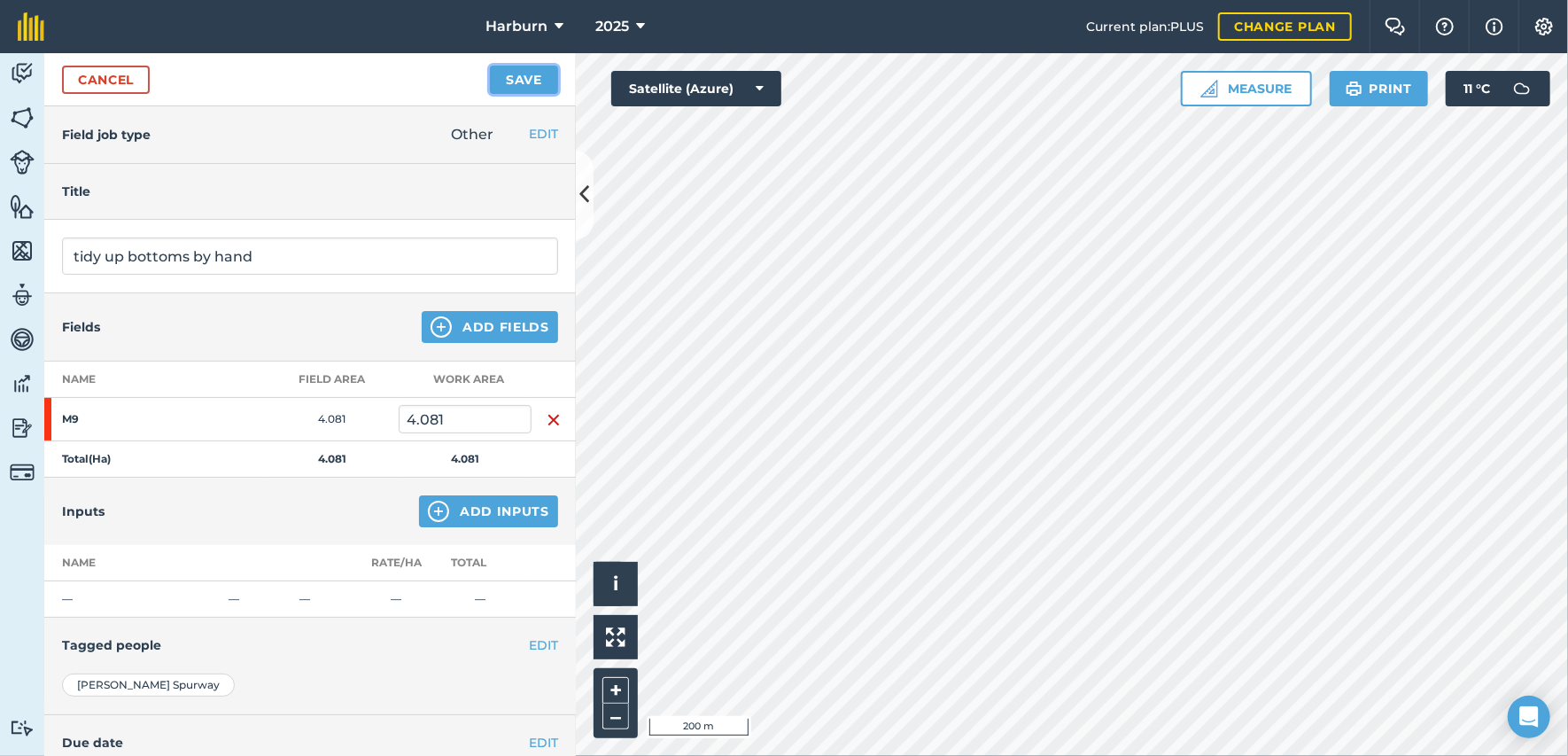
click at [519, 88] on button "Save" at bounding box center [523, 79] width 69 height 29
